Goal: Information Seeking & Learning: Learn about a topic

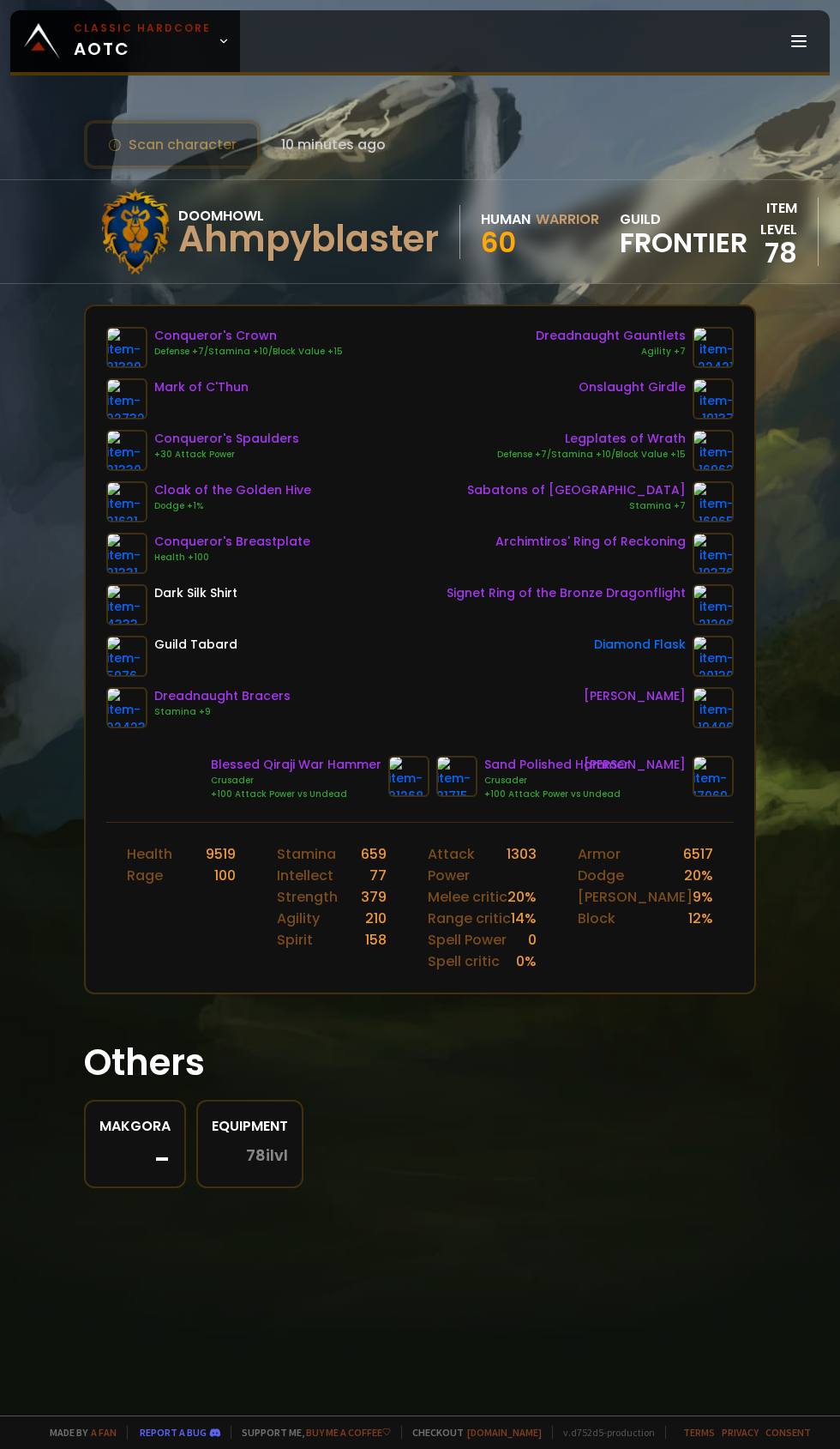
click at [218, 41] on icon at bounding box center [224, 41] width 12 height 12
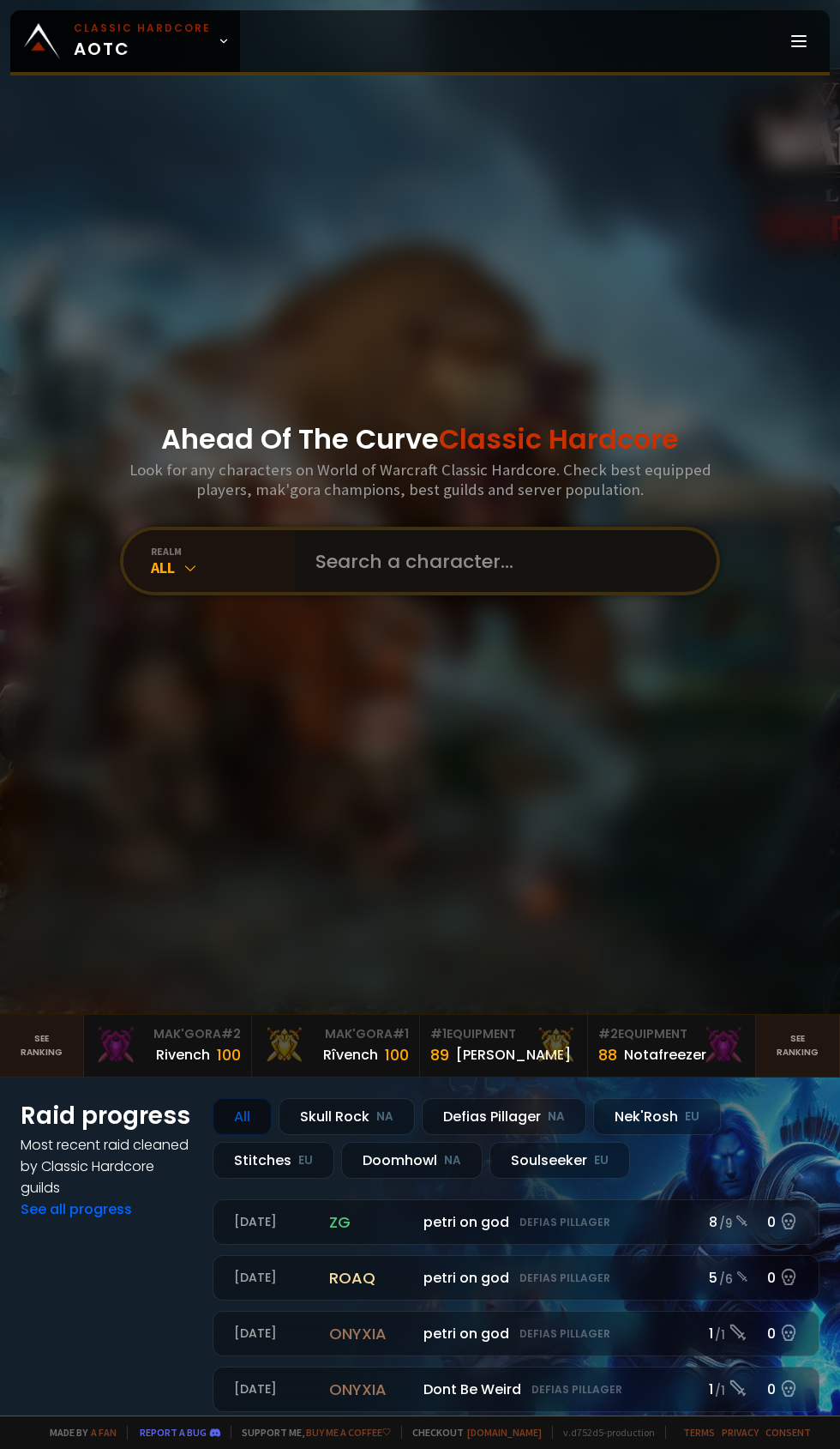
click at [434, 592] on input "text" at bounding box center [501, 561] width 391 height 62
click at [441, 592] on input "text" at bounding box center [501, 561] width 391 height 62
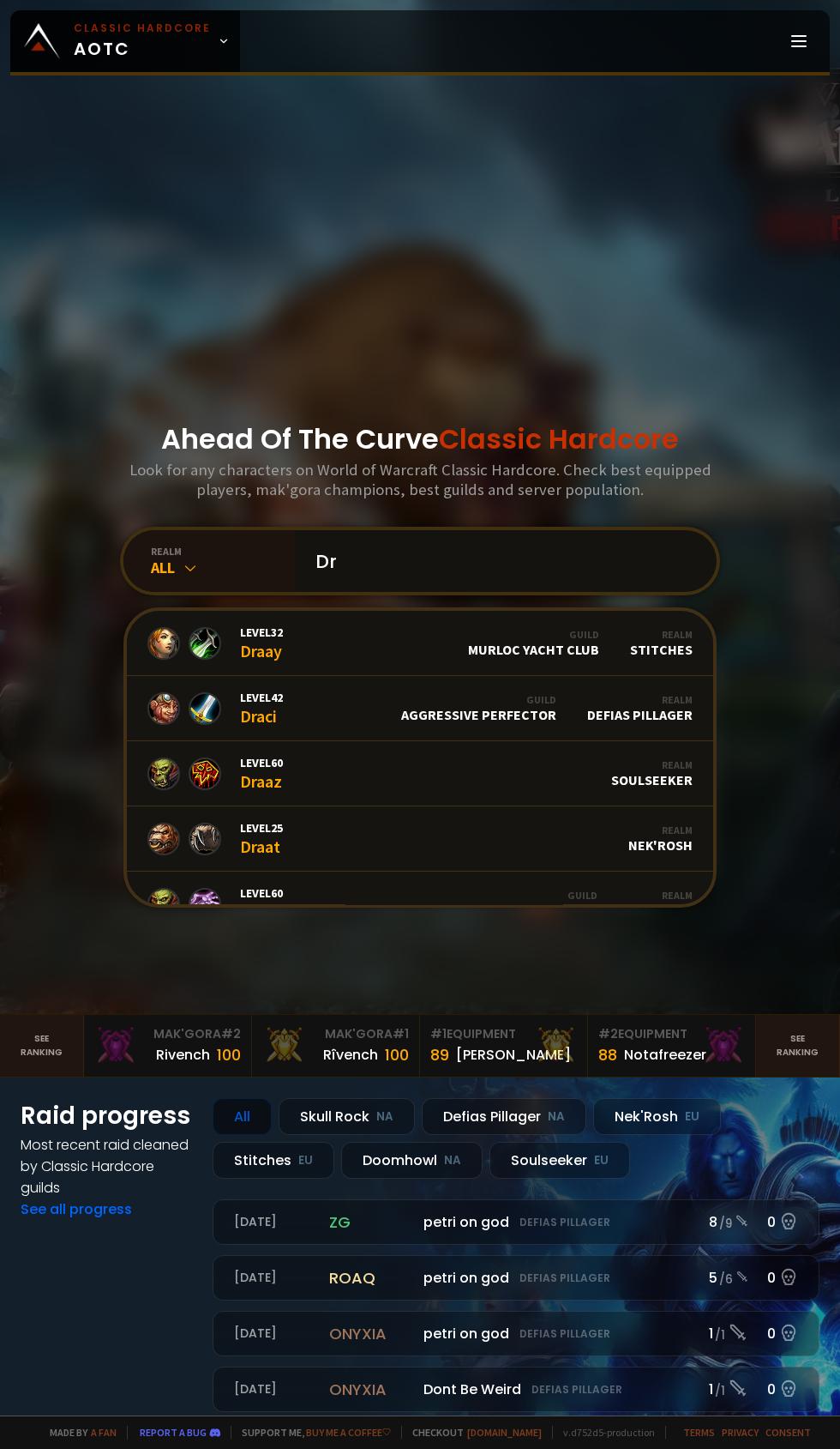
type input "D"
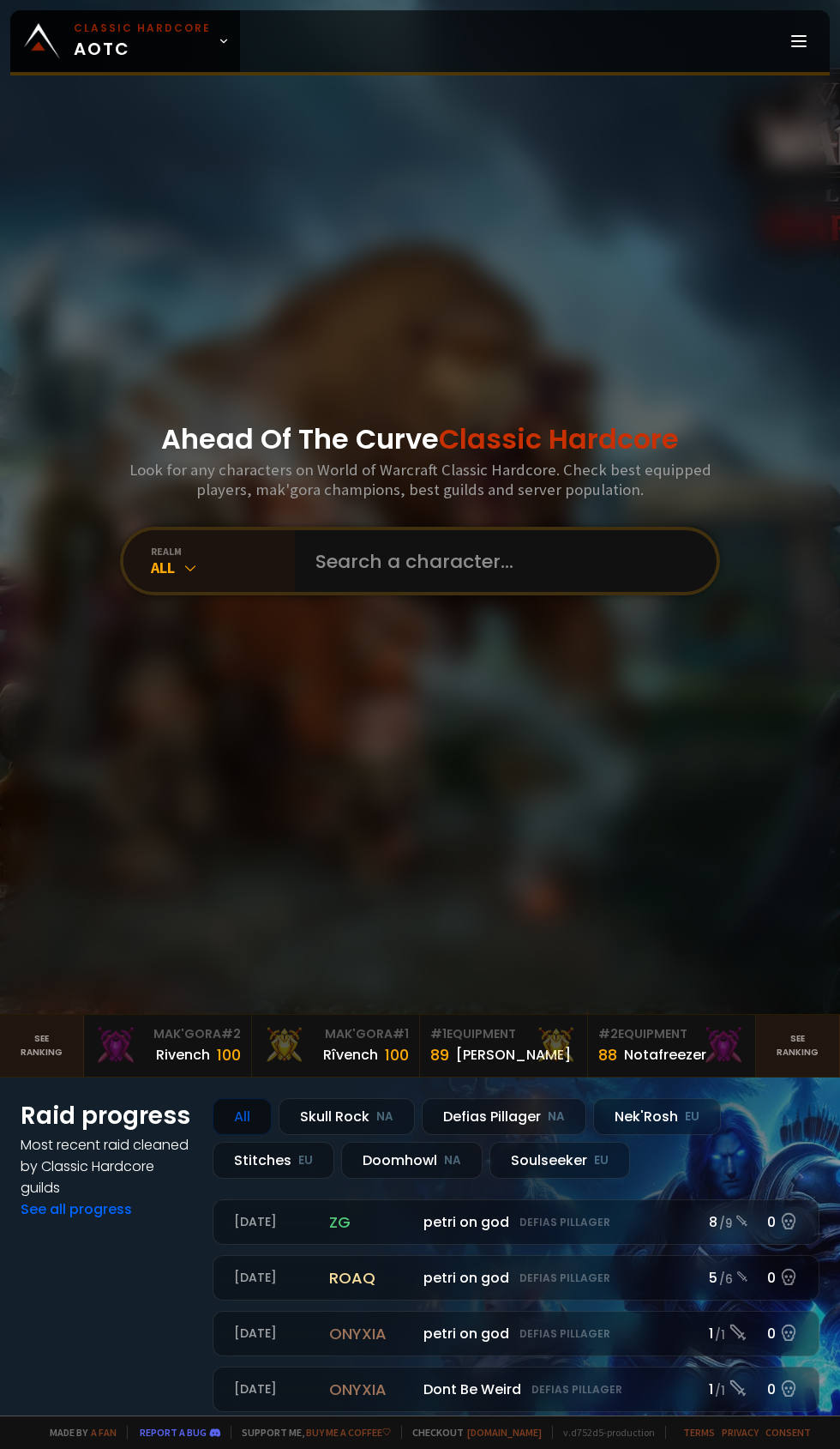
click at [159, 578] on div "All" at bounding box center [223, 567] width 144 height 19
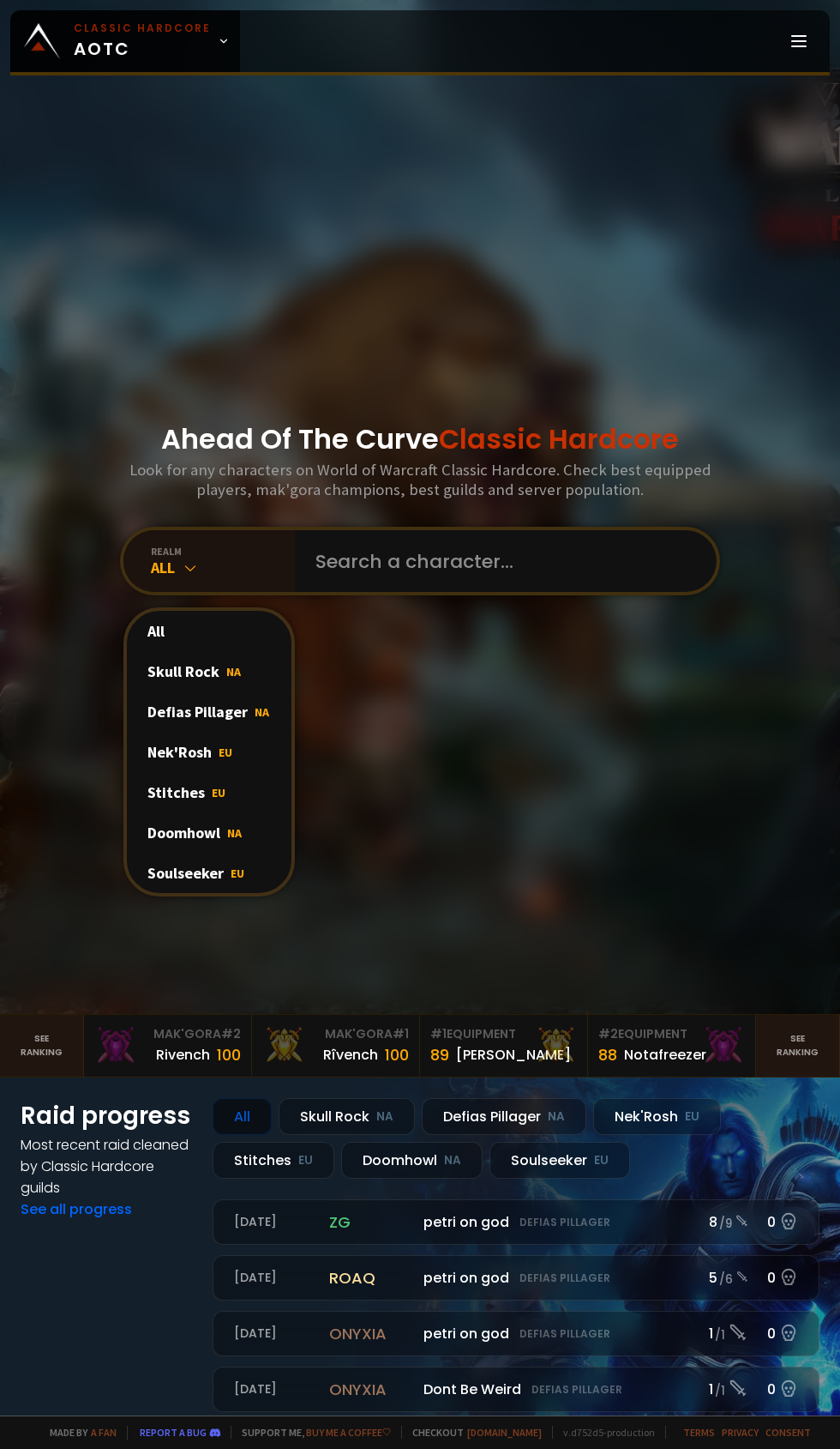
click at [203, 853] on div "Doomhowl NA" at bounding box center [209, 833] width 165 height 41
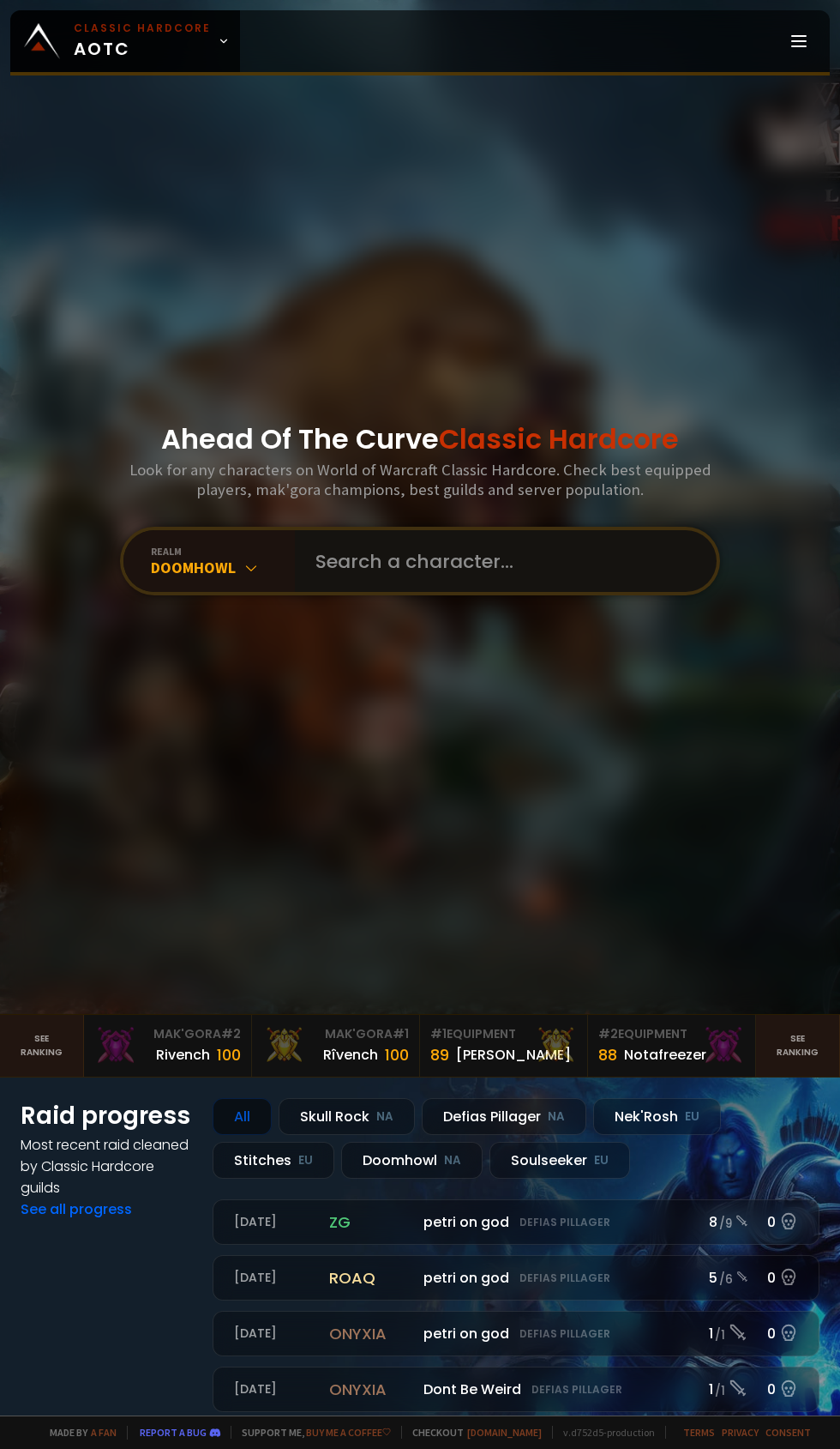
click at [426, 592] on input "text" at bounding box center [501, 561] width 391 height 62
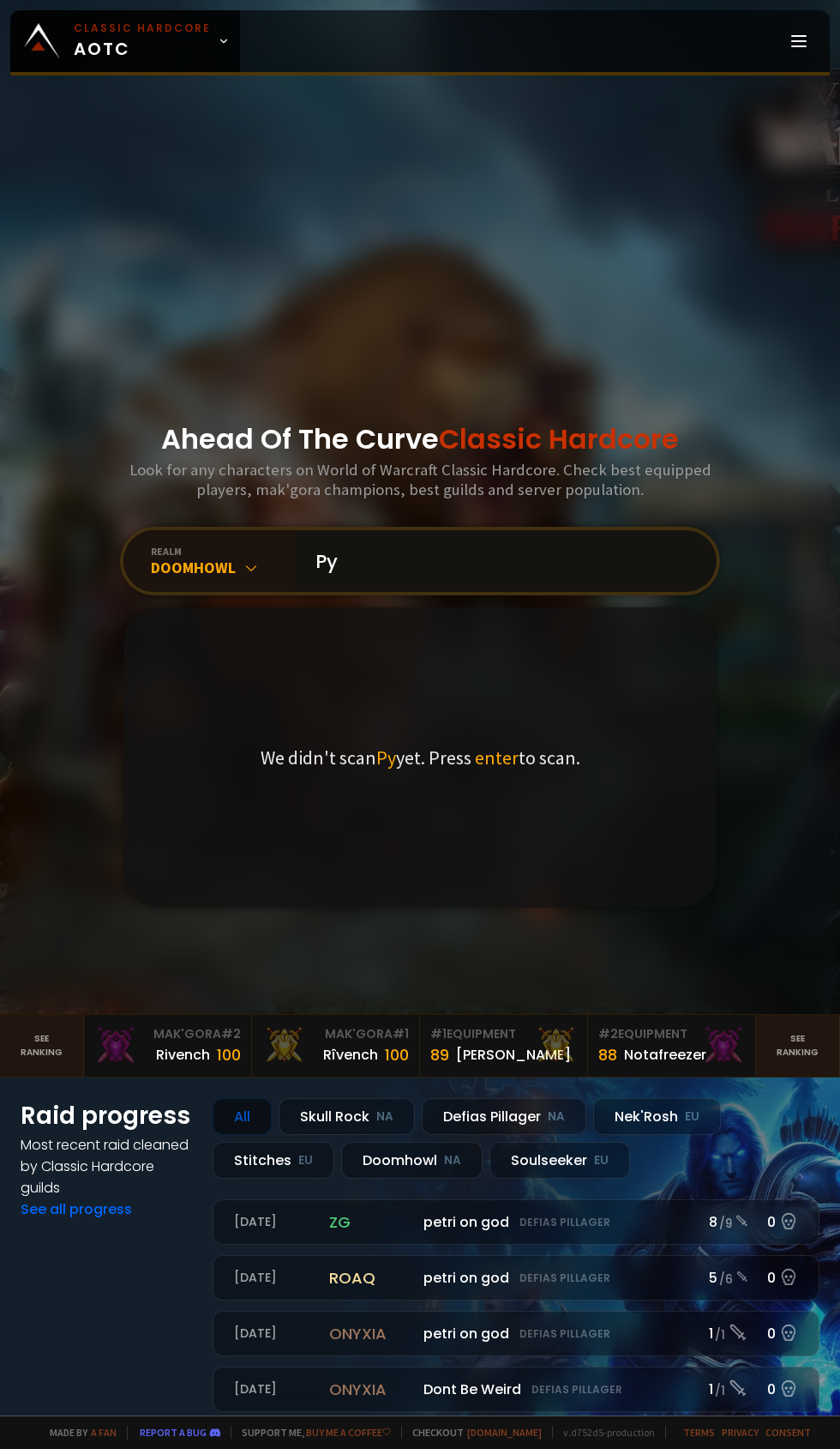
type input "P"
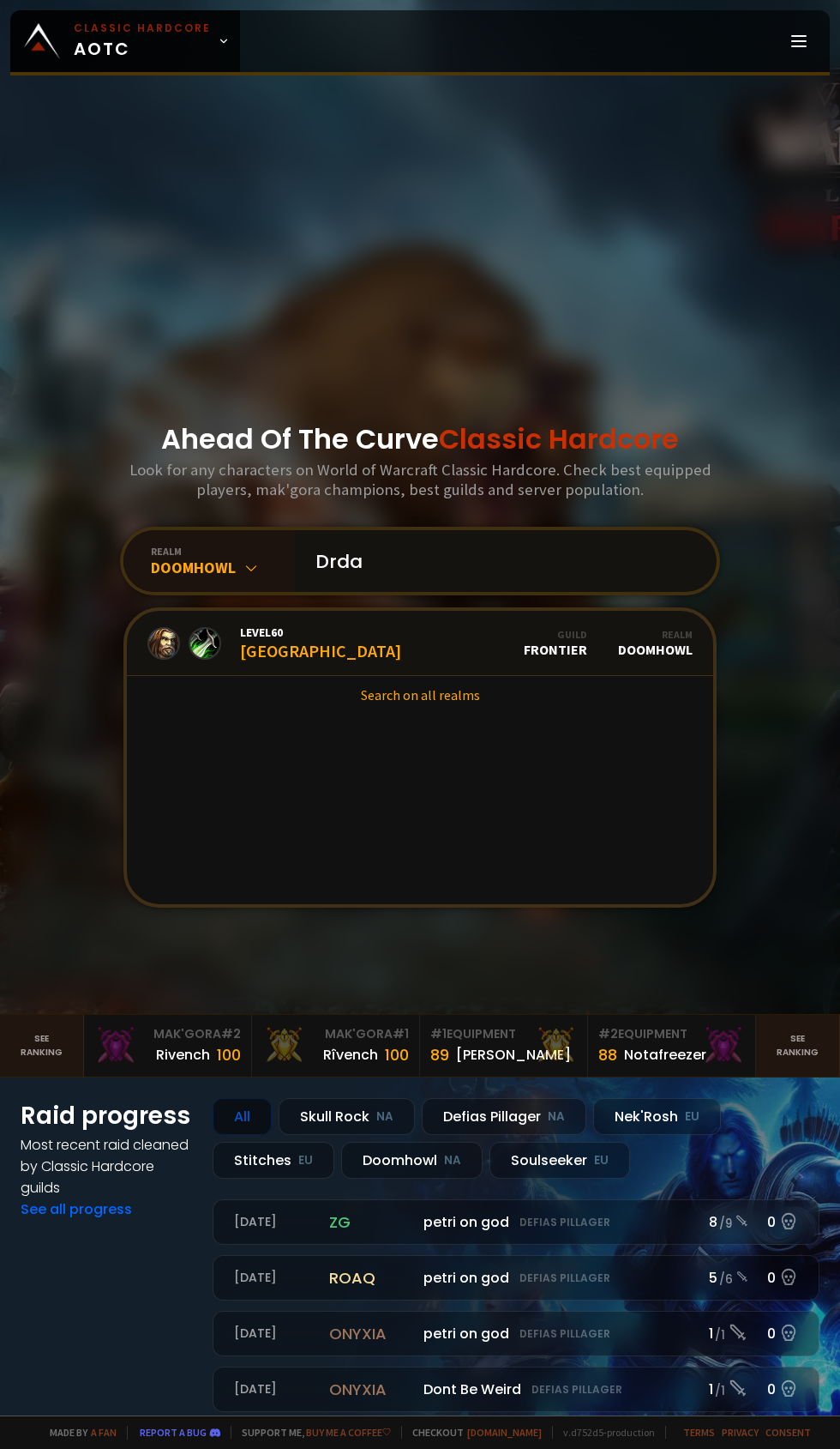
type input "Drda"
click at [280, 640] on span "Level 60" at bounding box center [321, 632] width 161 height 16
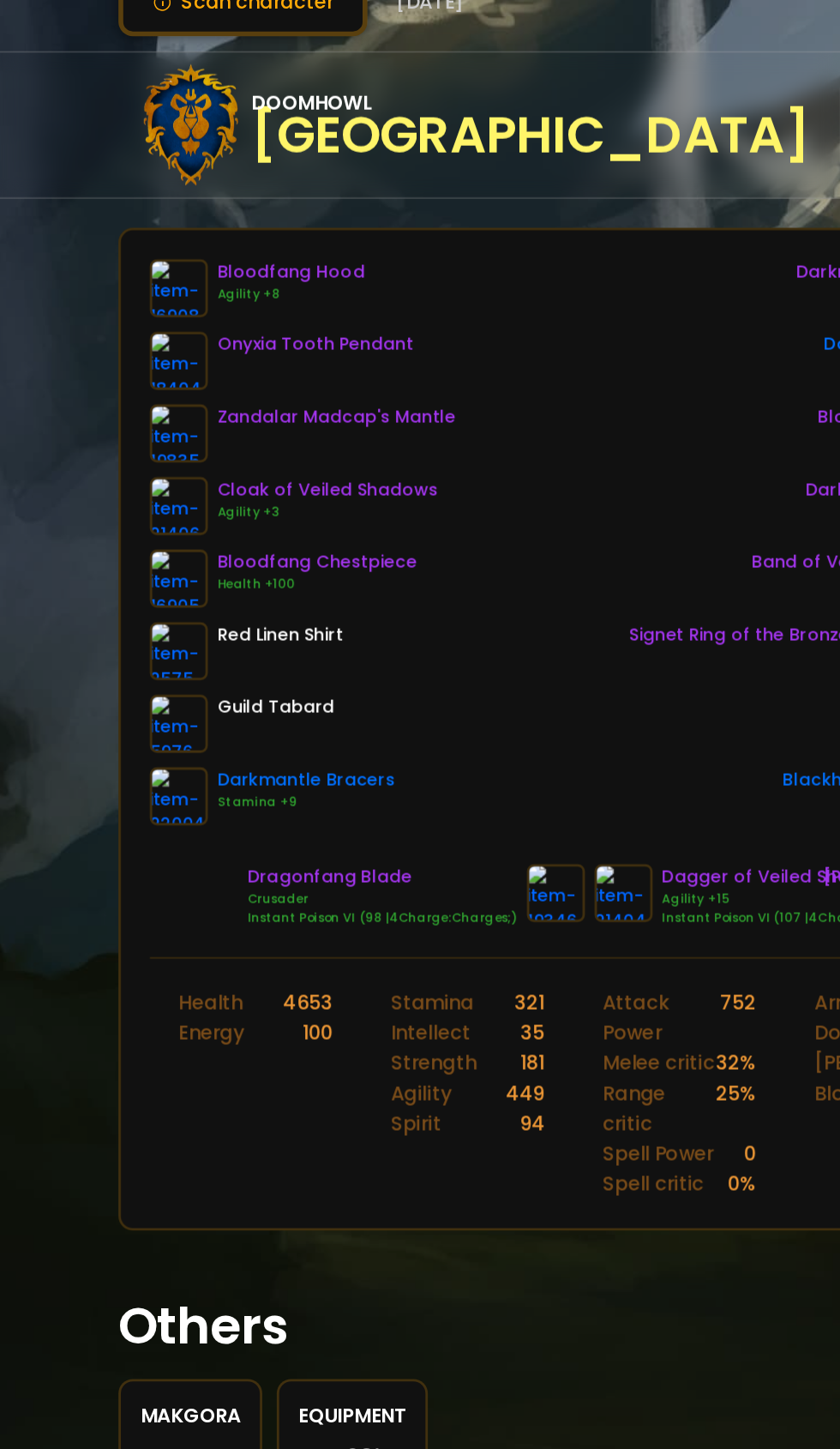
click at [124, 452] on img at bounding box center [127, 450] width 41 height 41
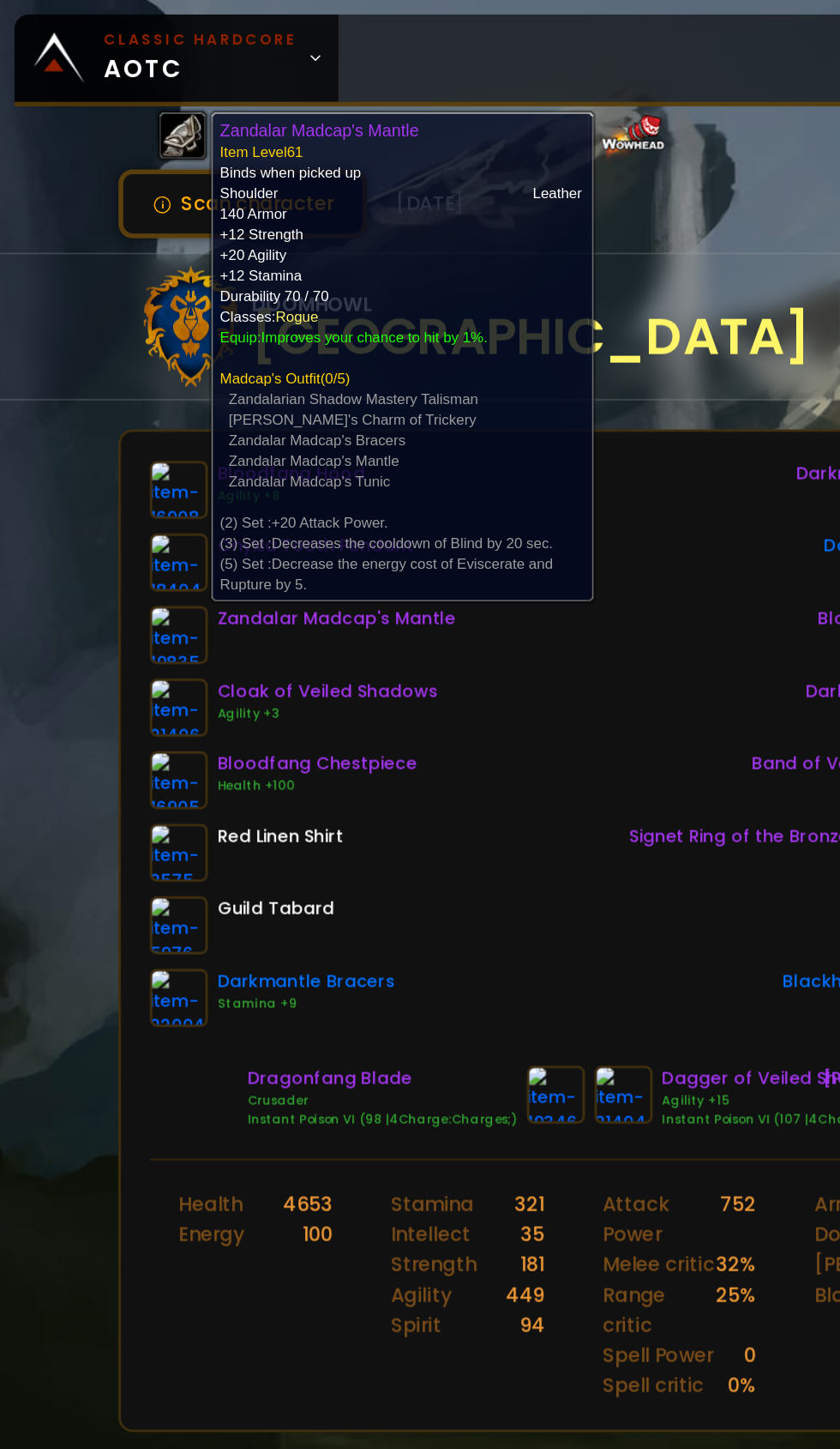
click at [415, 623] on div "Bloodfang Hood Agility +8 Onyxia Tooth Pendant Zandalar Madcap's Mantle Cloak o…" at bounding box center [420, 527] width 628 height 401
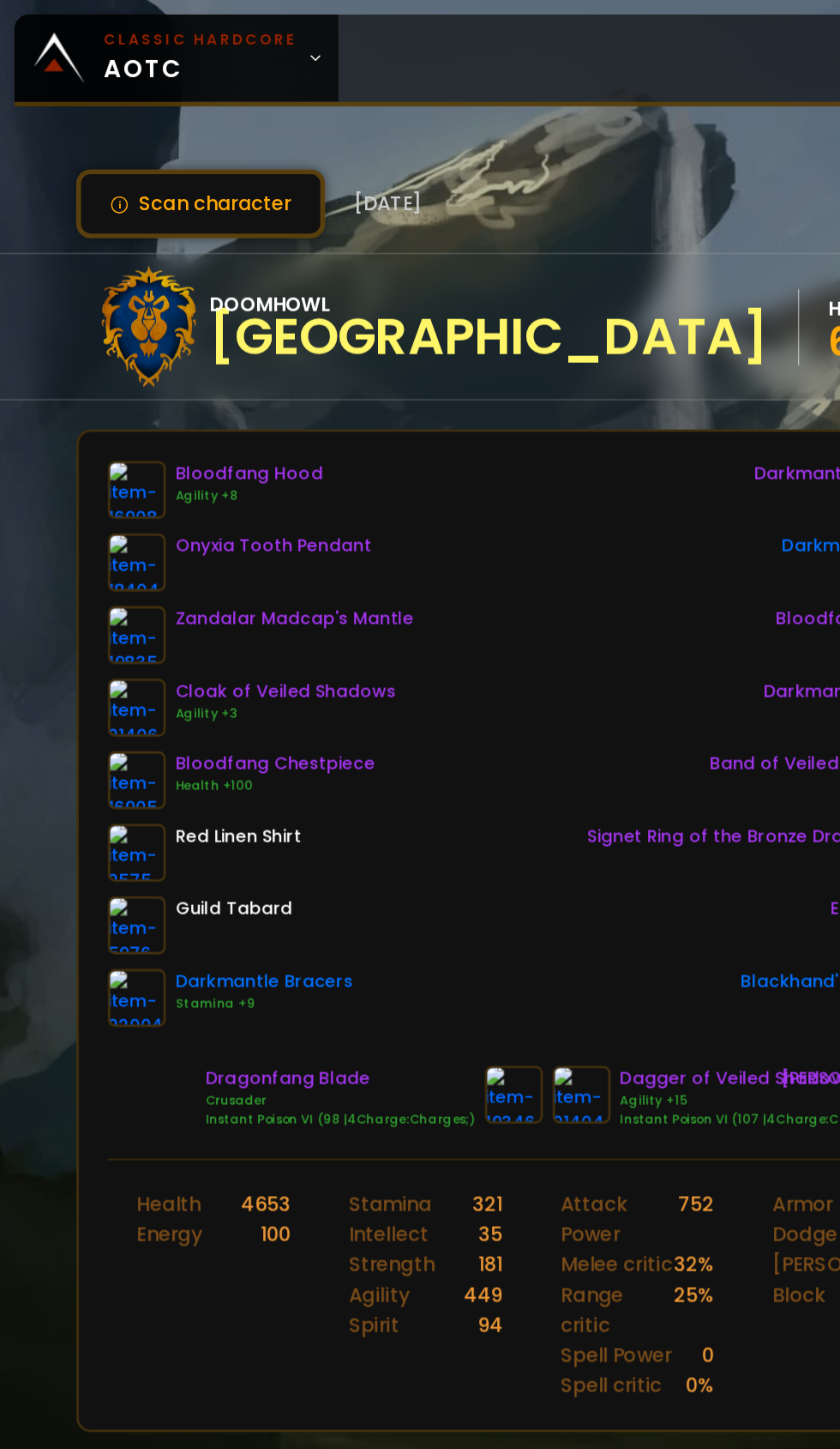
scroll to position [0, 41]
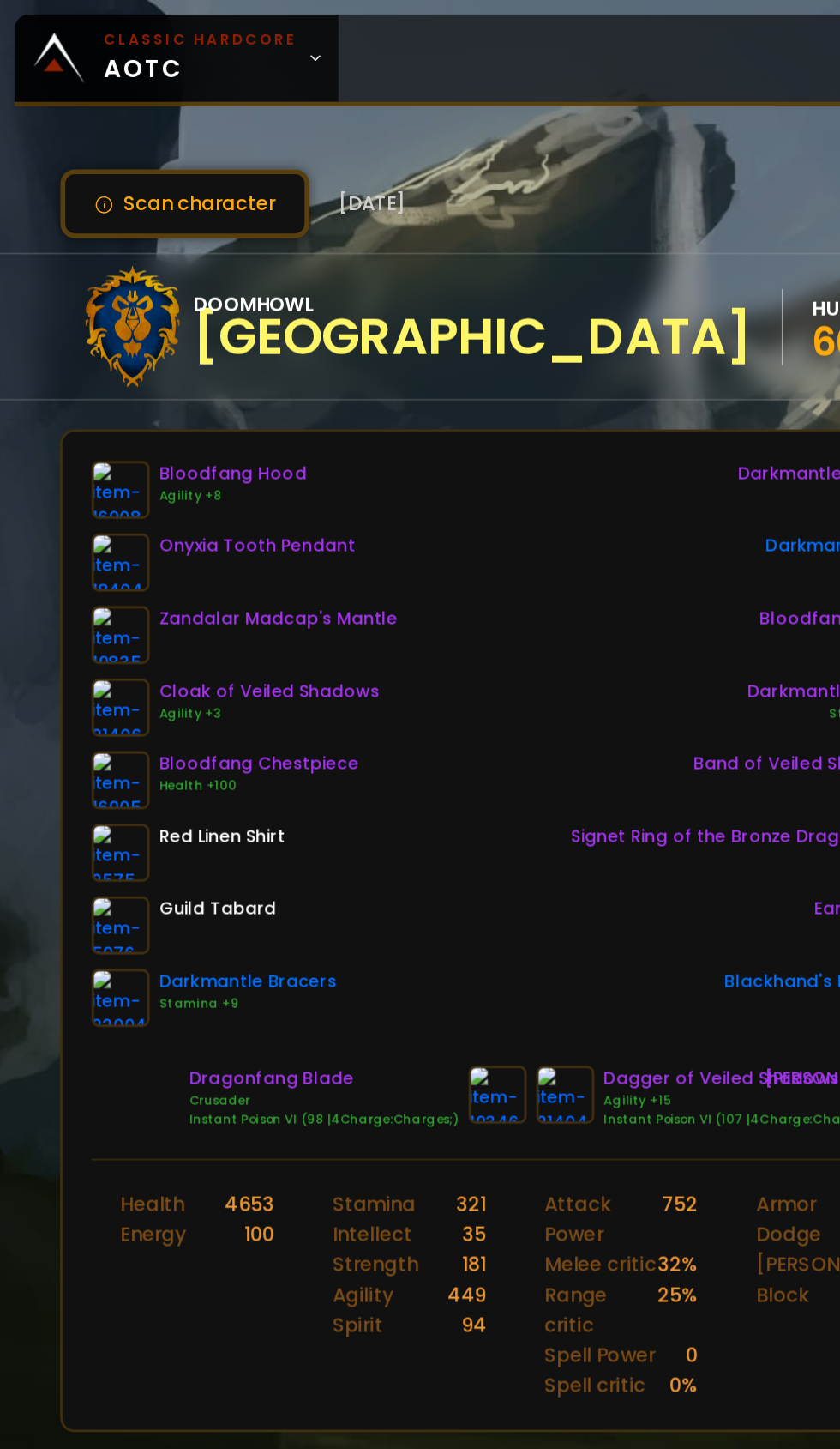
click at [352, 780] on img at bounding box center [353, 776] width 41 height 41
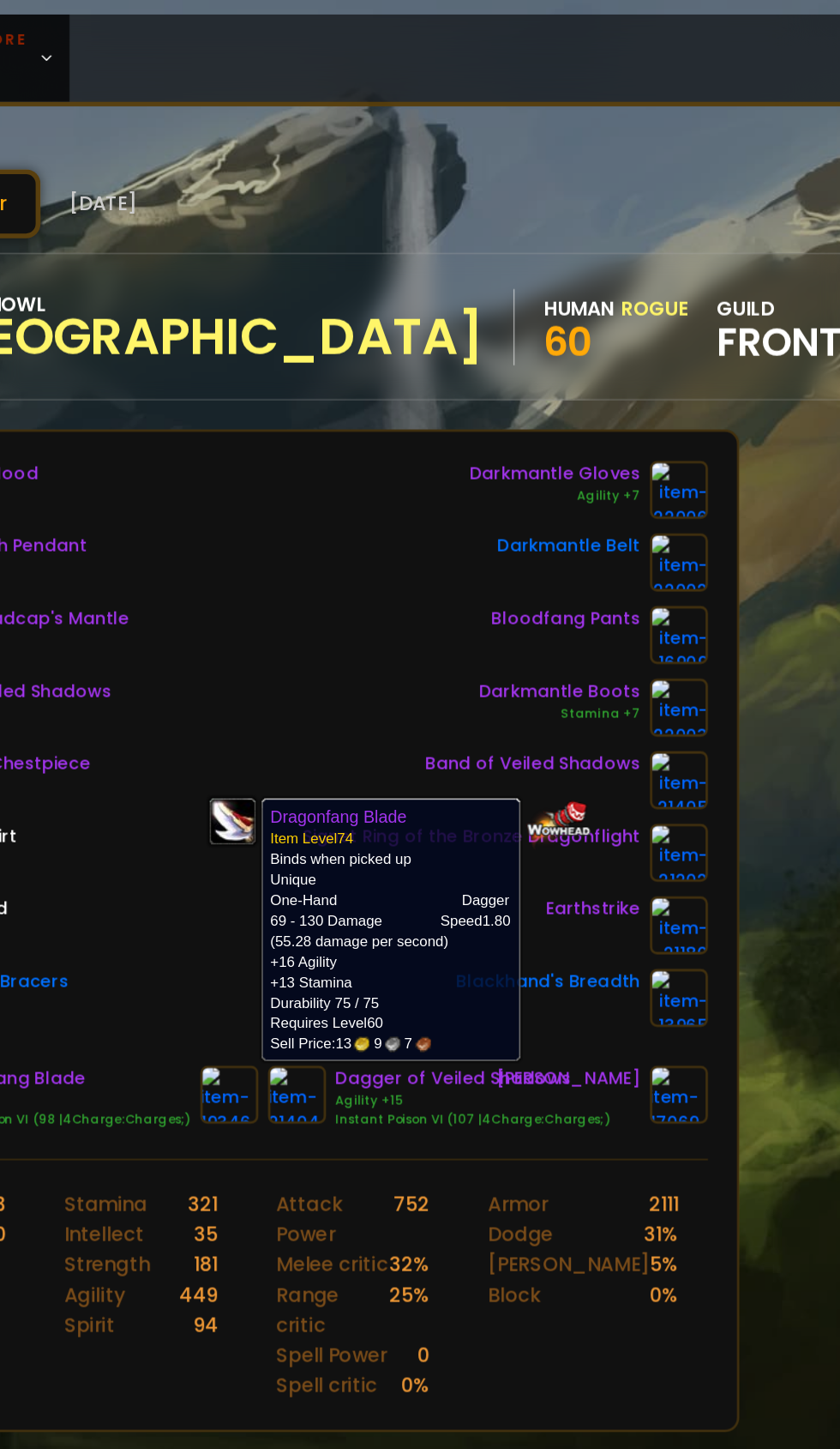
click at [466, 375] on div "Darkmantle Gloves Agility +7 Darkmantle Belt Bloodfang Pants Darkmantle Boots S…" at bounding box center [549, 527] width 288 height 401
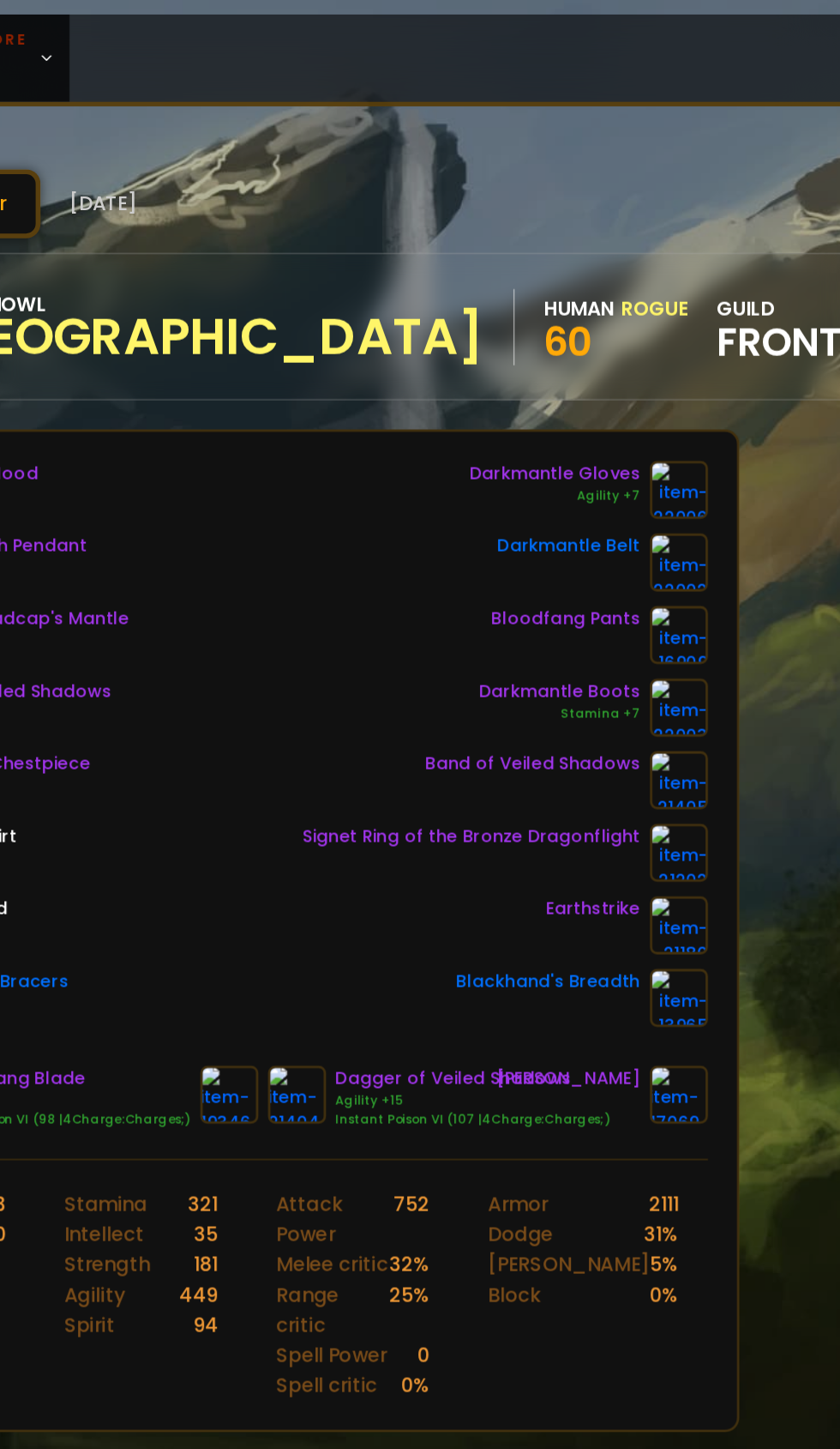
click at [339, 762] on img at bounding box center [353, 776] width 41 height 41
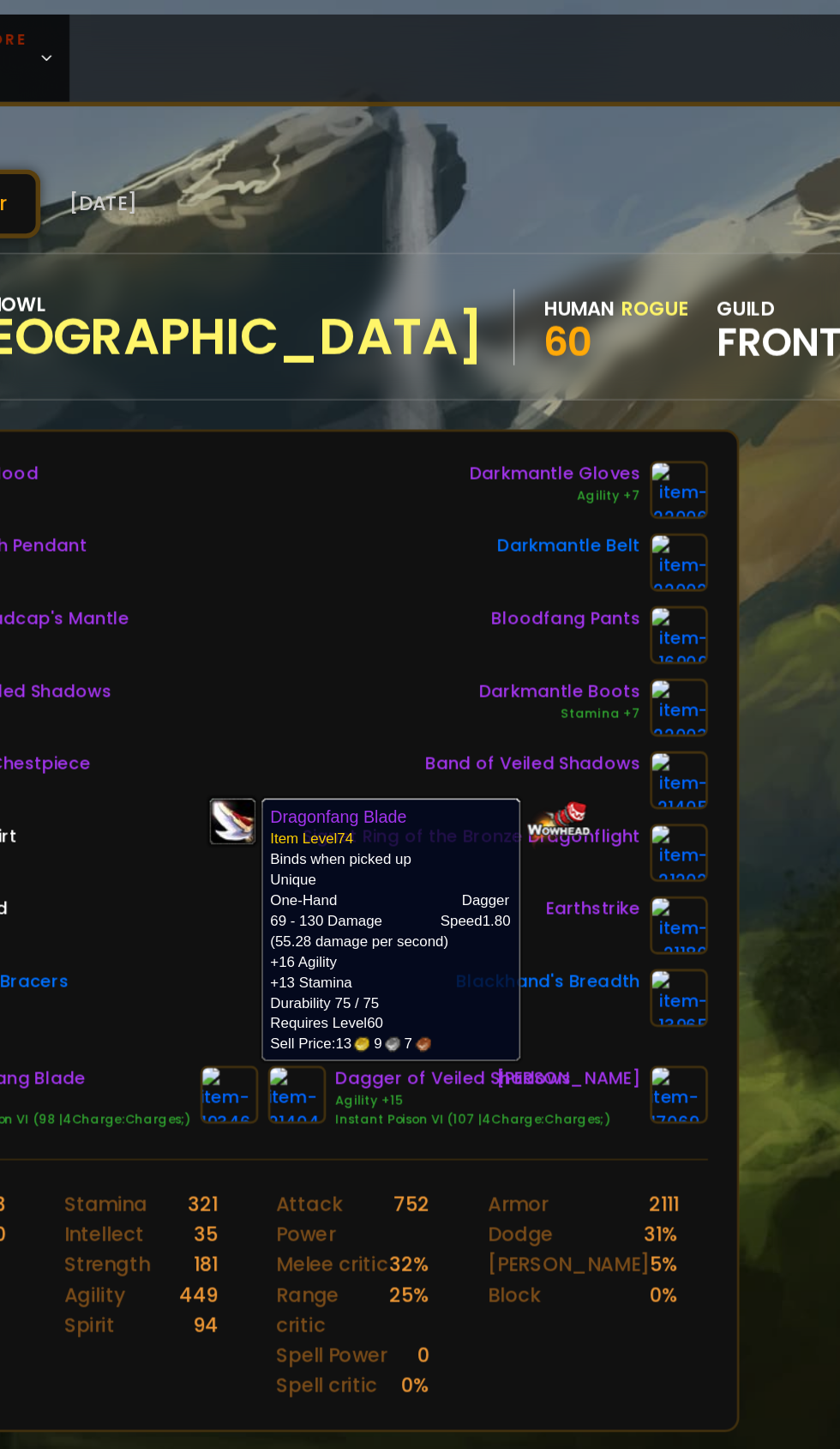
click at [399, 396] on div "Bloodfang Hood Agility +8 Onyxia Tooth Pendant Zandalar Madcap's Mantle Cloak o…" at bounding box center [379, 527] width 628 height 401
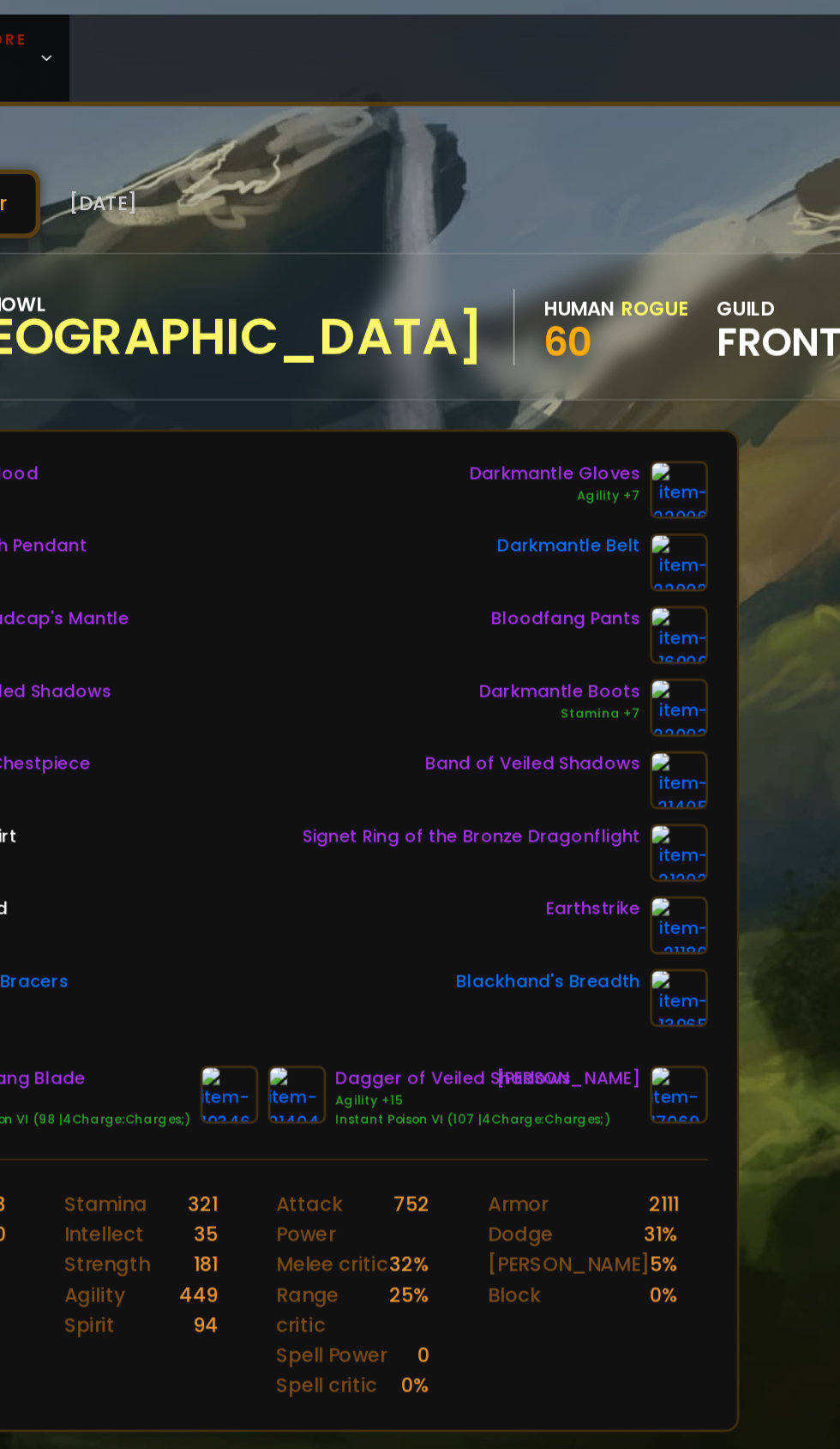
click at [409, 780] on img at bounding box center [401, 776] width 41 height 41
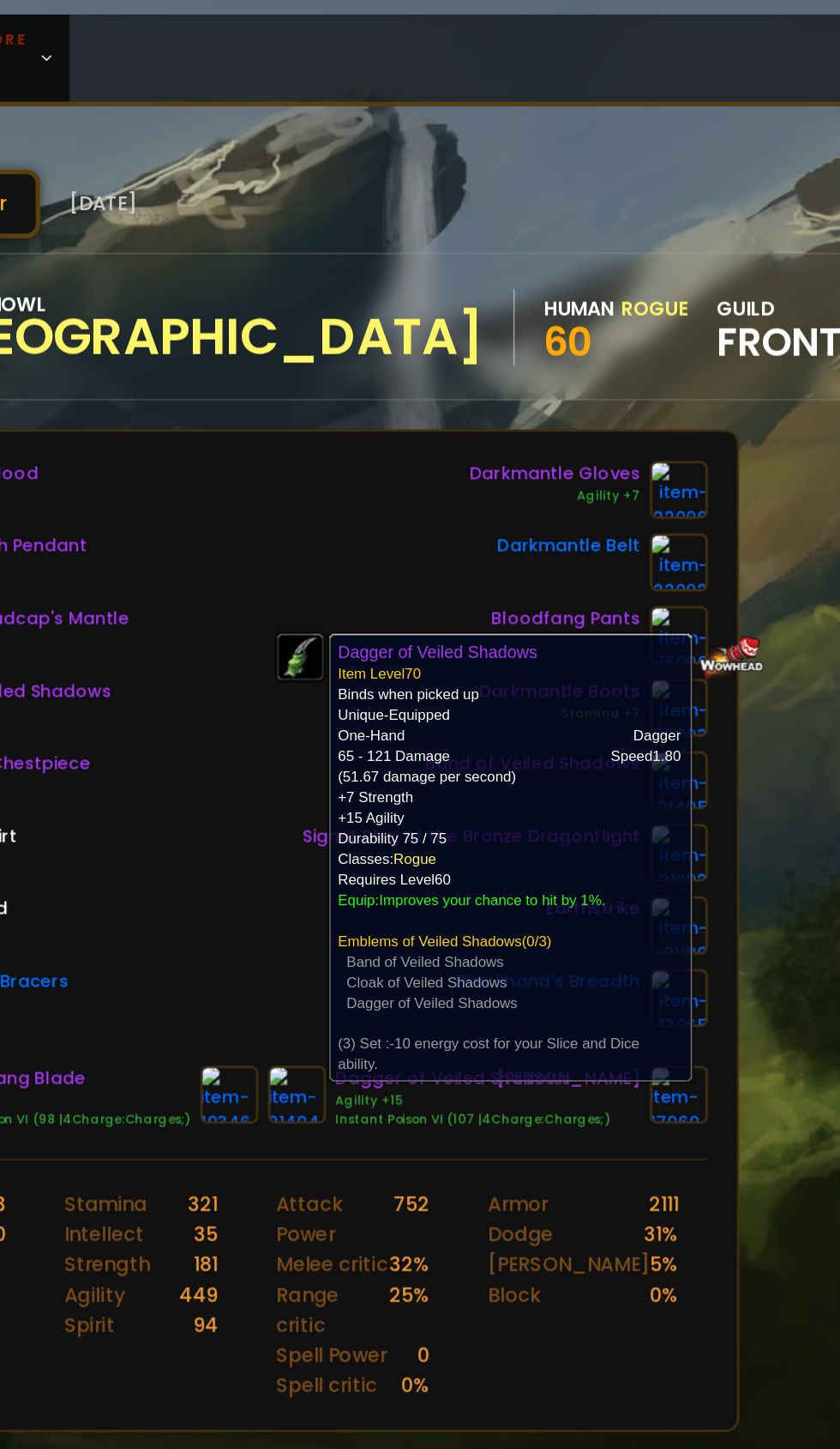
click at [337, 588] on div "Bloodfang Hood Agility +8 Onyxia Tooth Pendant Zandalar Madcap's Mantle Cloak o…" at bounding box center [379, 527] width 628 height 401
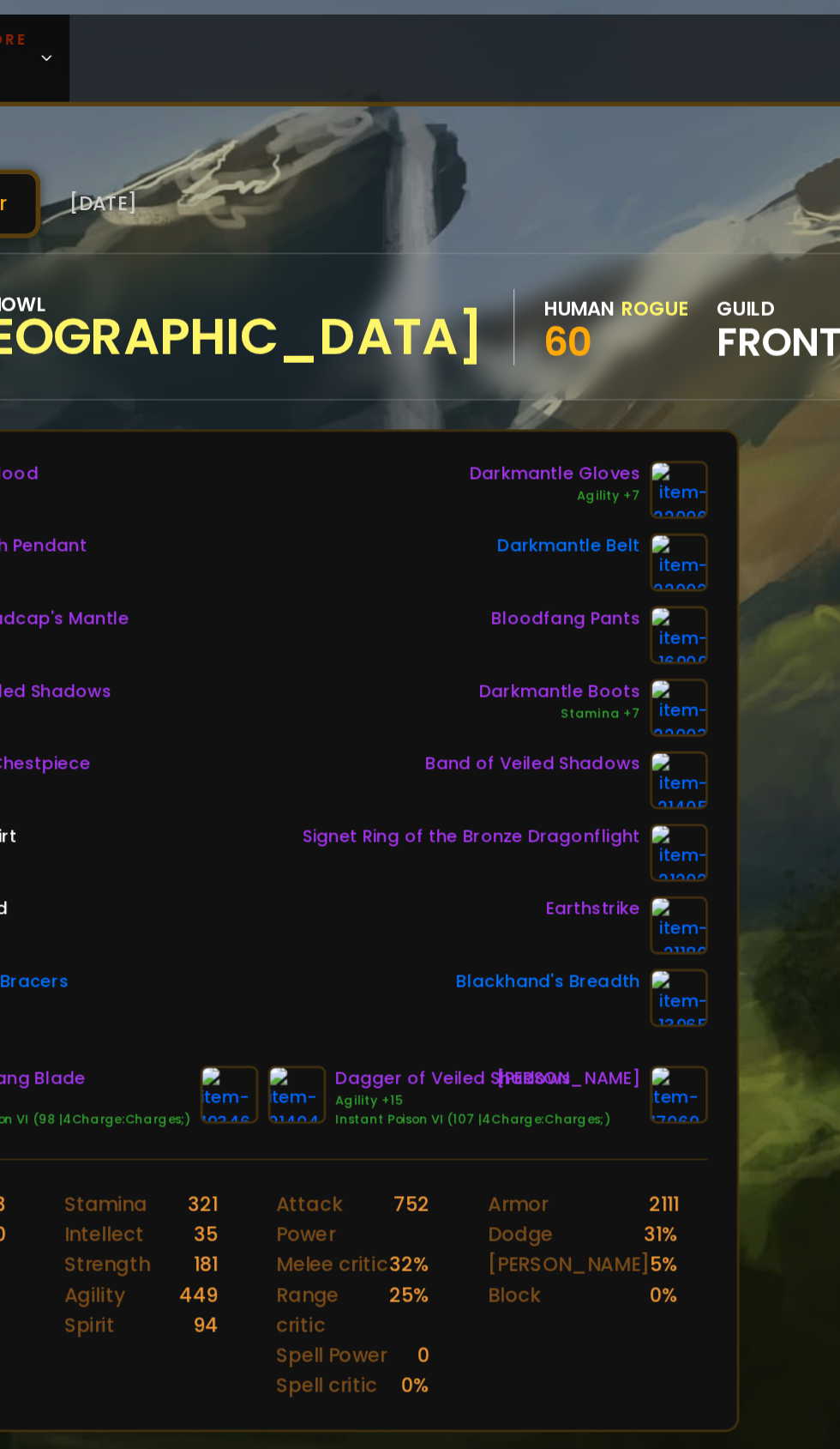
click at [350, 780] on img at bounding box center [353, 776] width 41 height 41
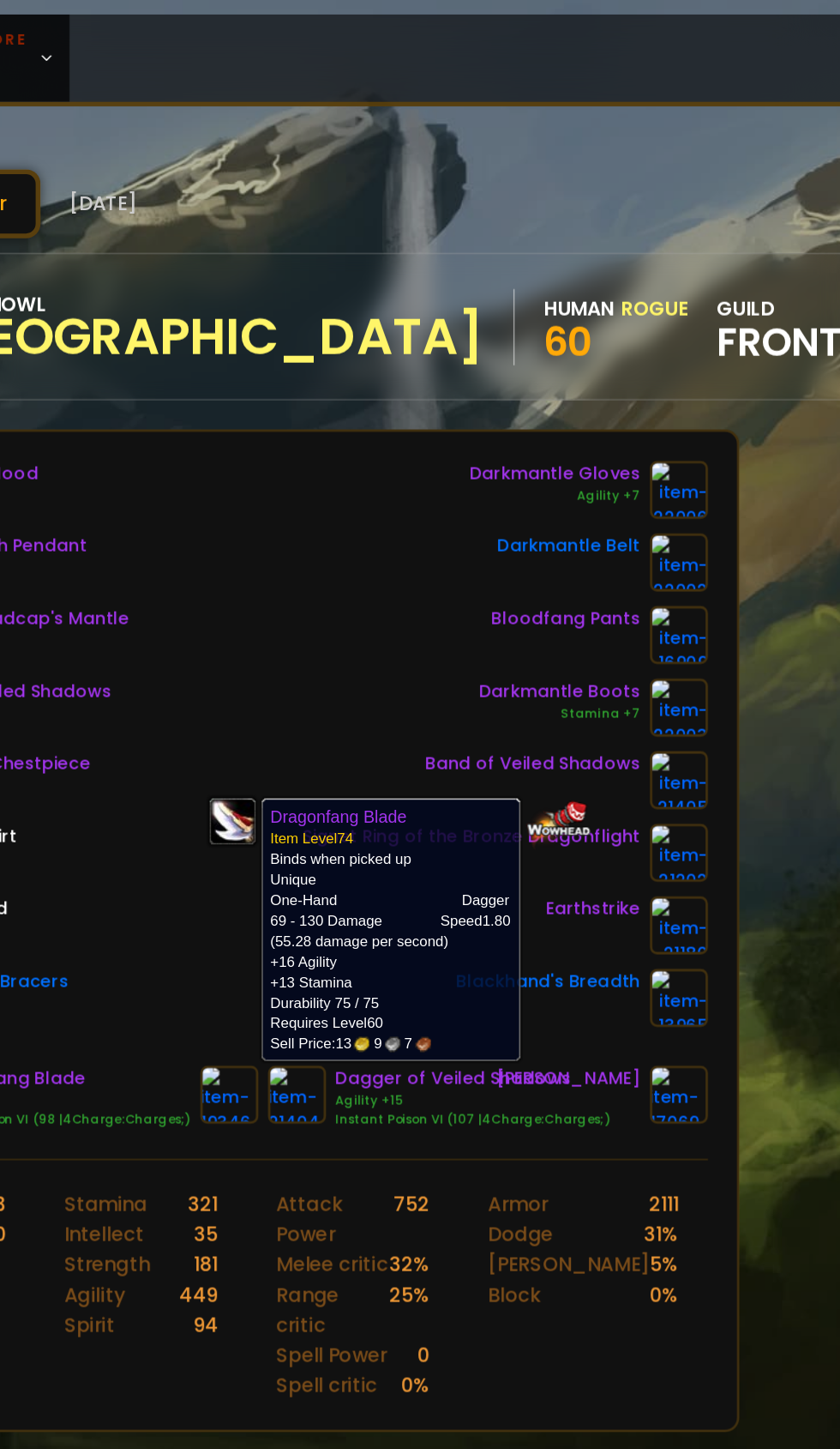
click at [399, 427] on div "Bloodfang Hood Agility +8 Onyxia Tooth Pendant Zandalar Madcap's Mantle Cloak o…" at bounding box center [379, 527] width 628 height 401
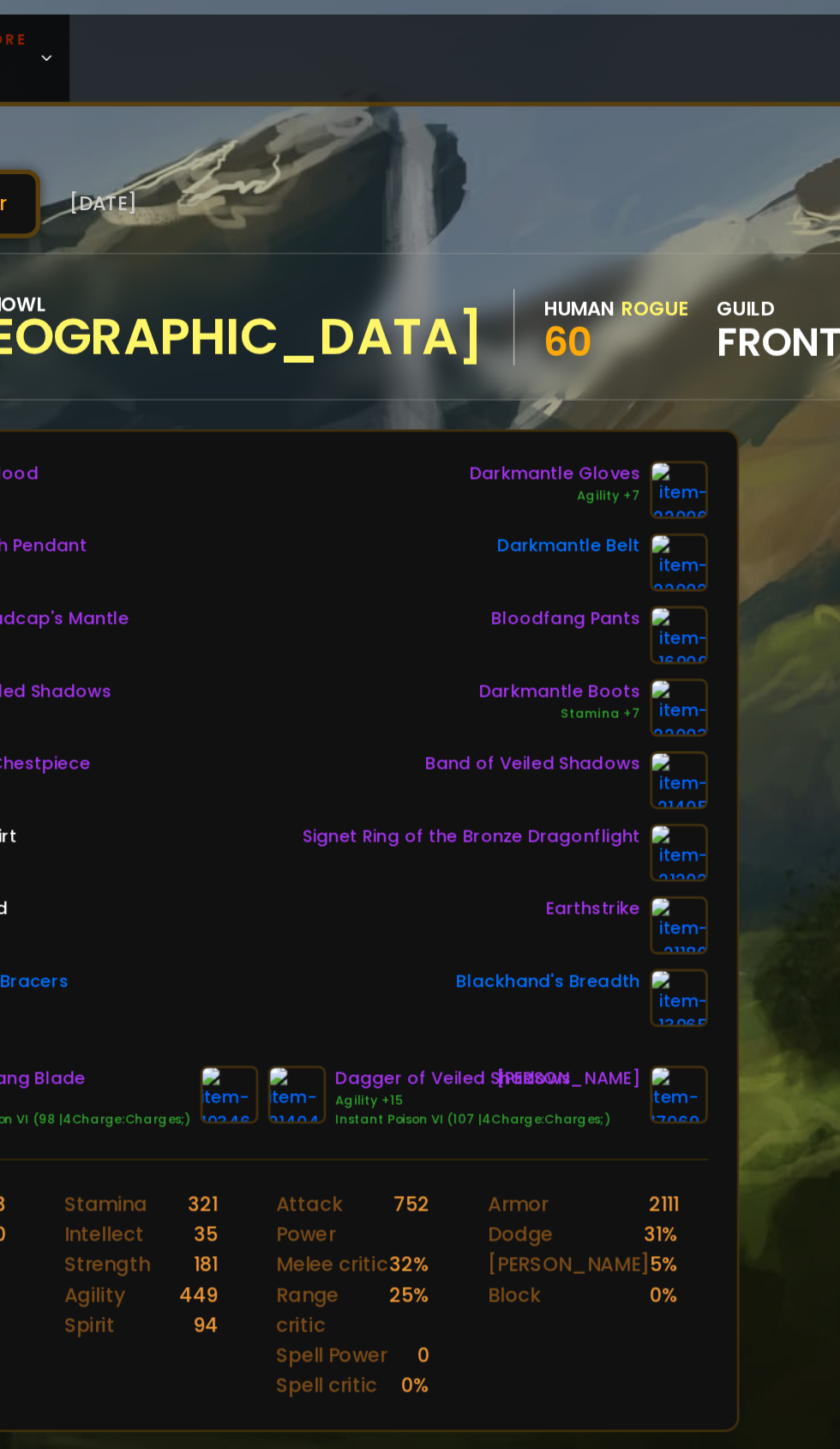
click at [675, 572] on link at bounding box center [672, 553] width 41 height 41
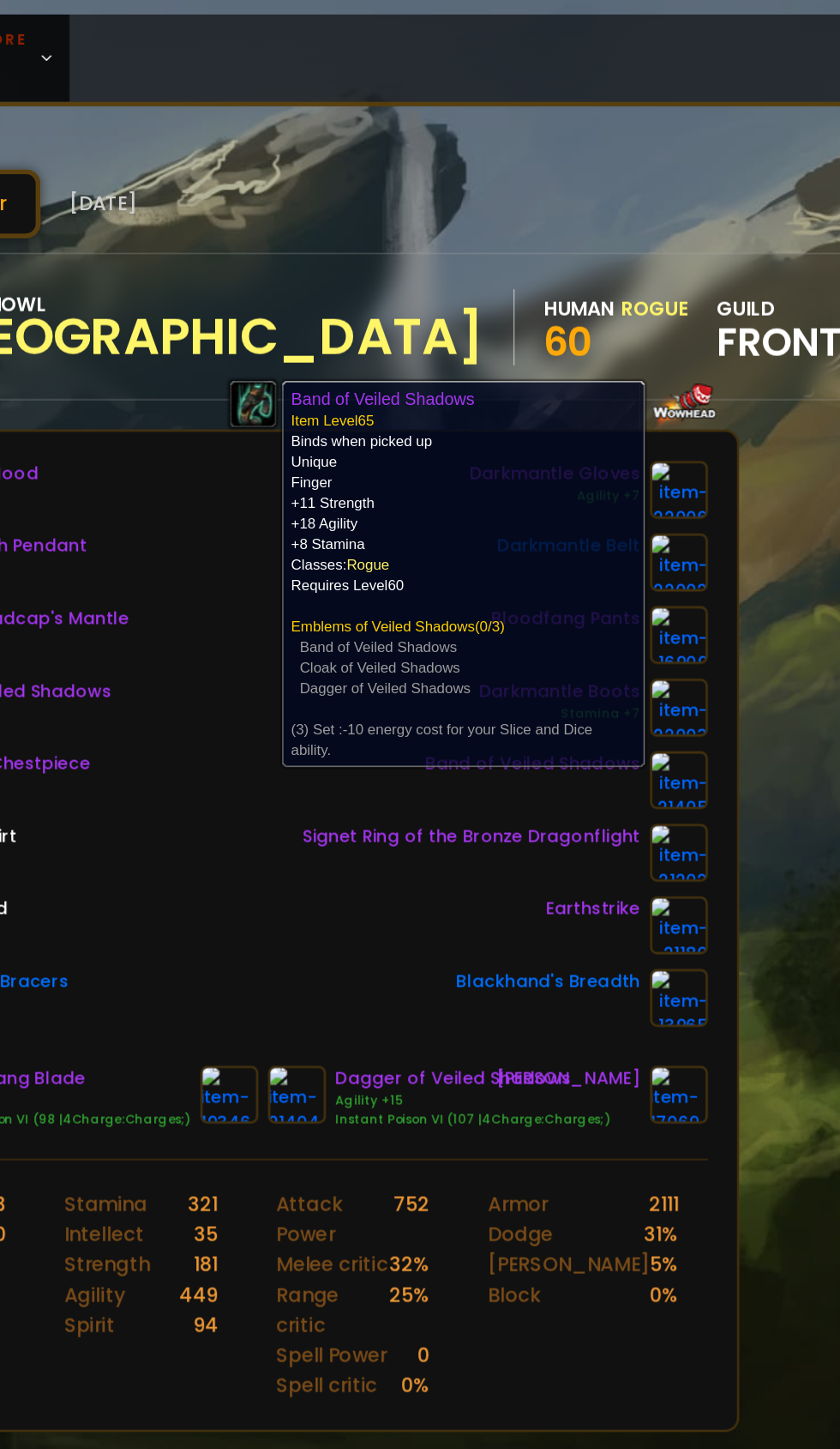
click at [435, 676] on div "Earthstrike" at bounding box center [549, 656] width 288 height 41
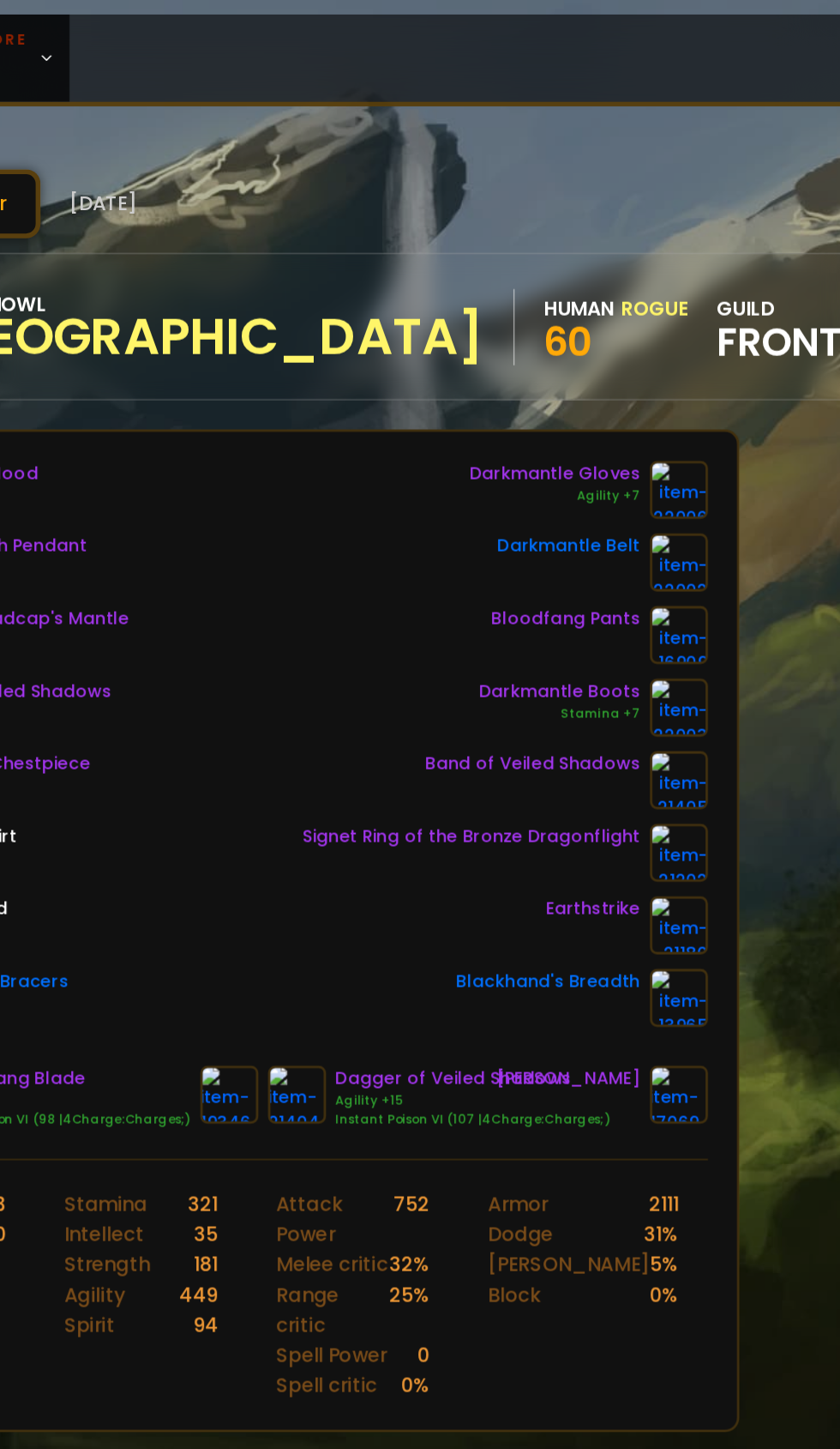
click at [675, 650] on img at bounding box center [672, 656] width 41 height 41
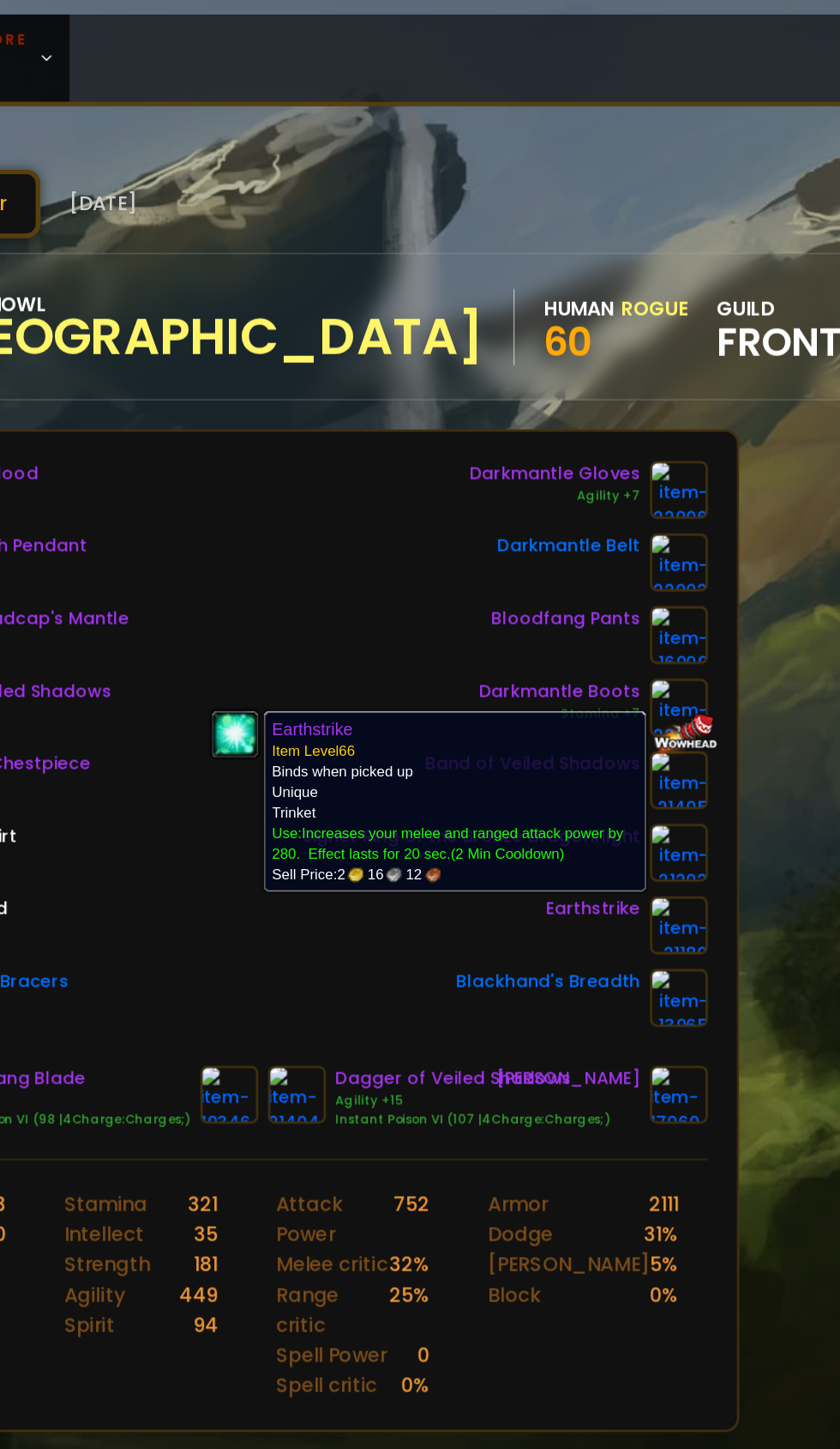
click at [422, 398] on div "Darkmantle Belt" at bounding box center [549, 398] width 288 height 41
